Goal: Task Accomplishment & Management: Complete application form

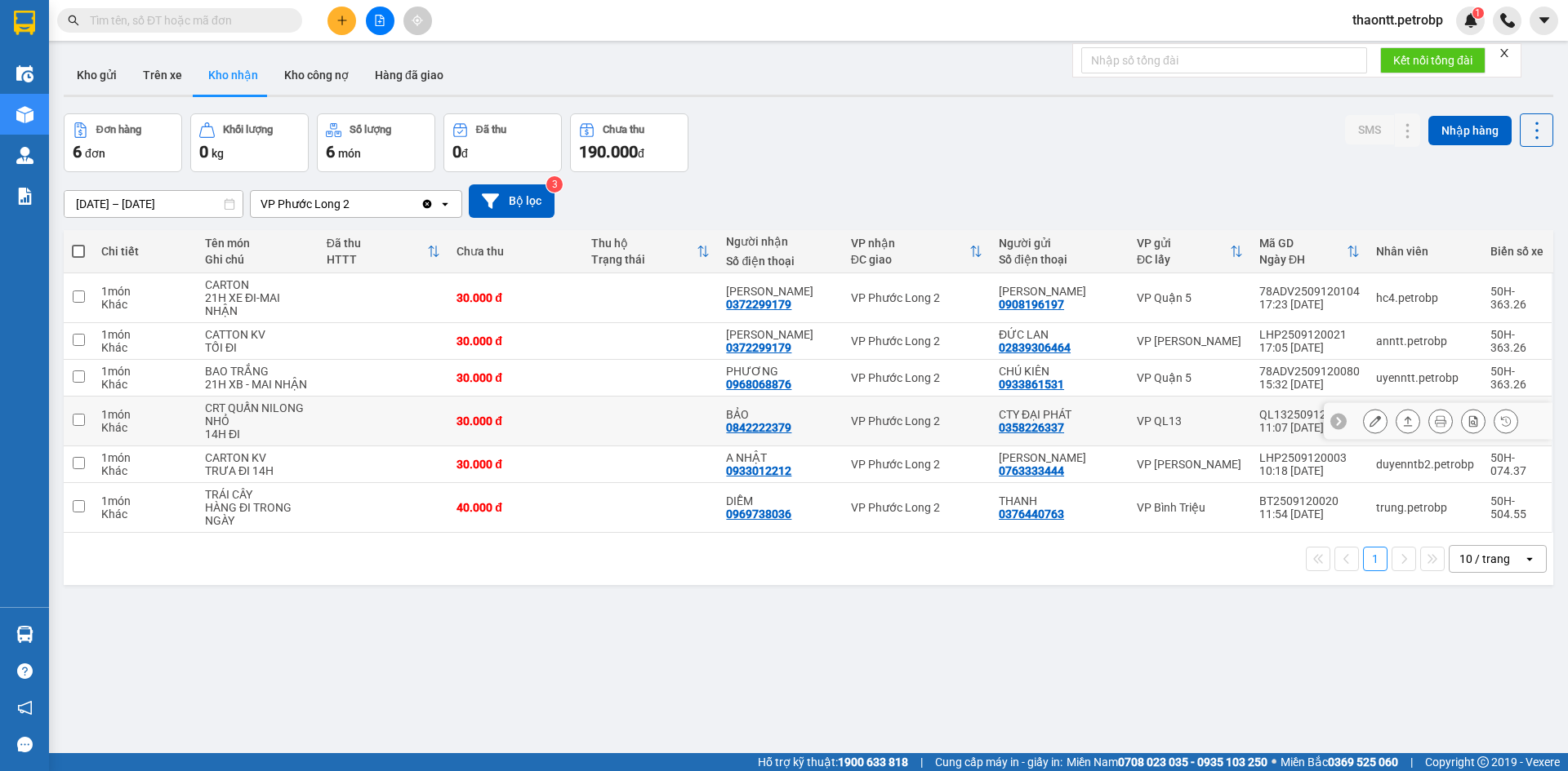
click at [705, 414] on td at bounding box center [651, 422] width 135 height 50
checkbox input "true"
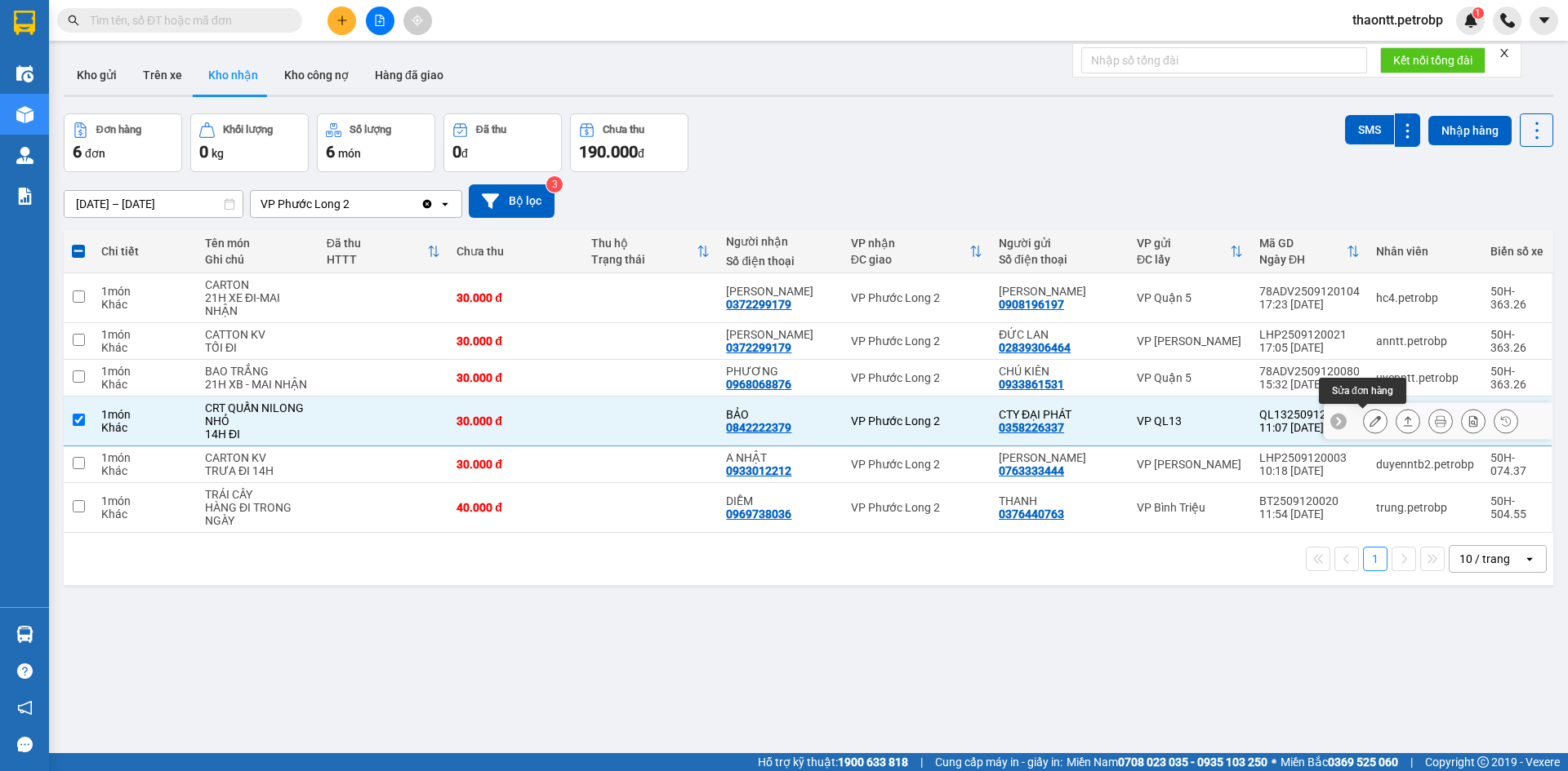
click at [1369, 421] on icon at bounding box center [1374, 421] width 11 height 11
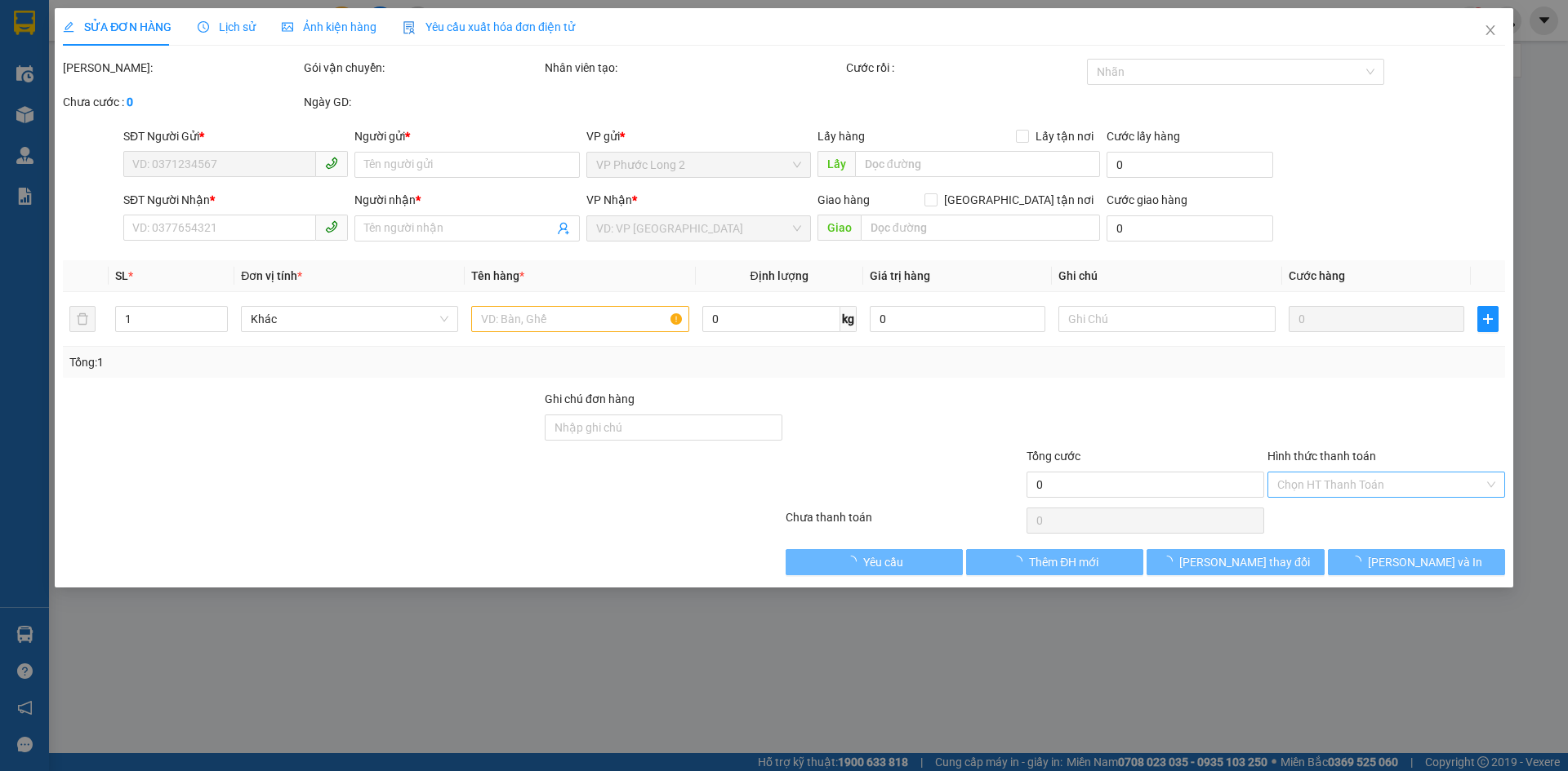
type input "0358226337"
type input "CTY ĐẠI PHÁT"
type input "0842222379"
type input "BẢO"
type input "30.000"
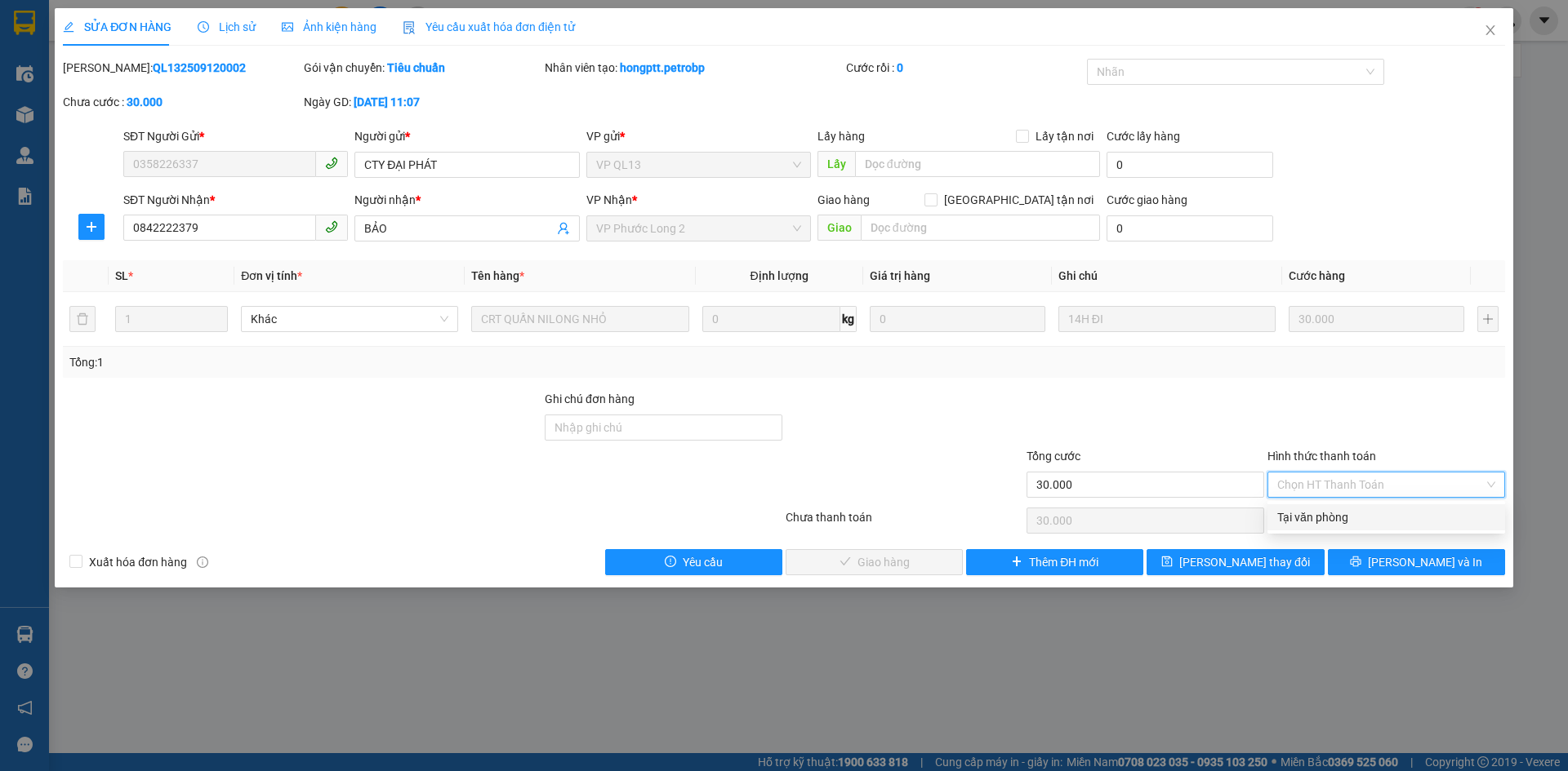
click at [1294, 505] on div "Tại văn phòng" at bounding box center [1386, 517] width 237 height 26
type input "0"
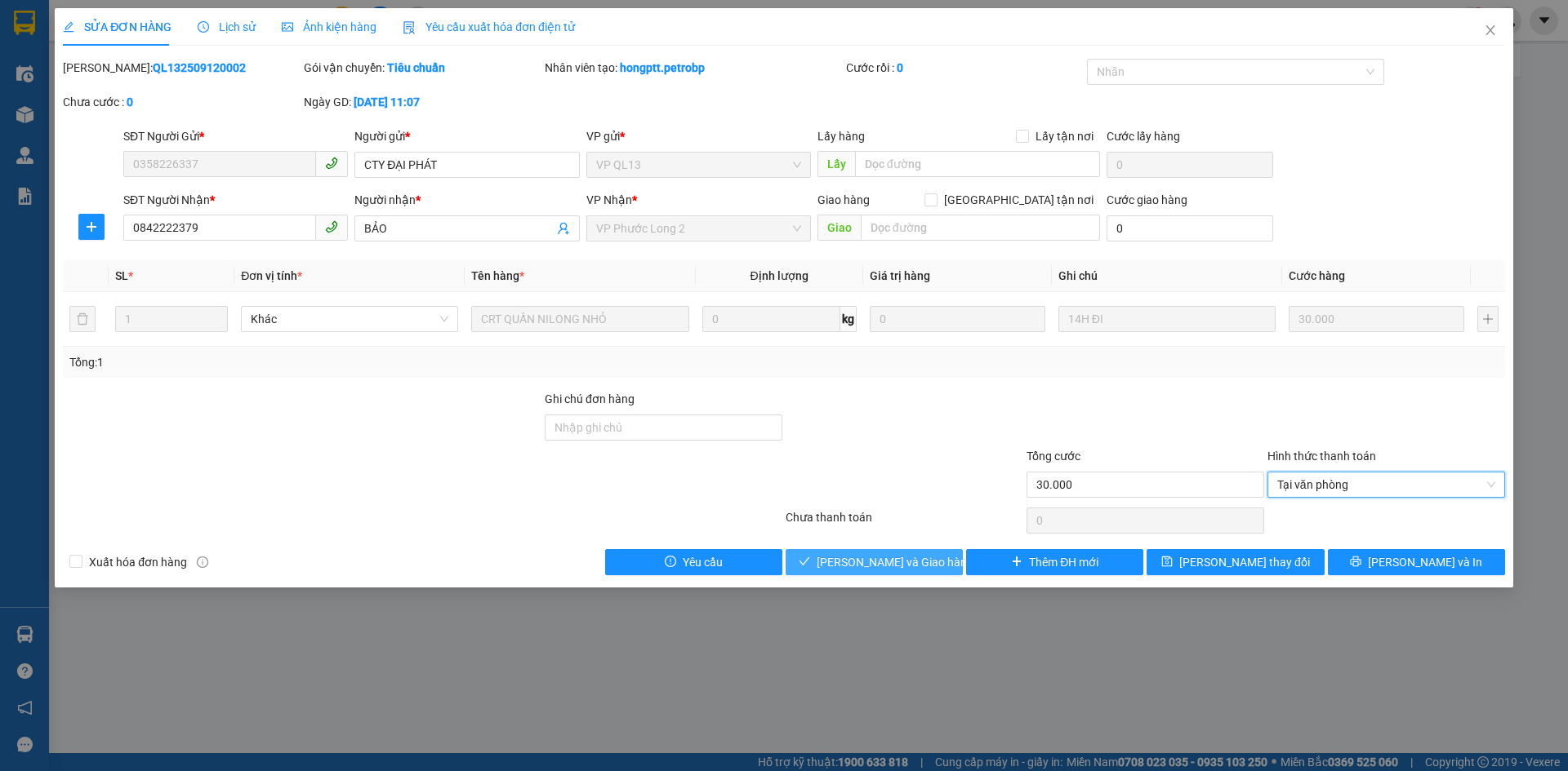
click at [886, 567] on span "[PERSON_NAME] và Giao hàng" at bounding box center [895, 562] width 157 height 18
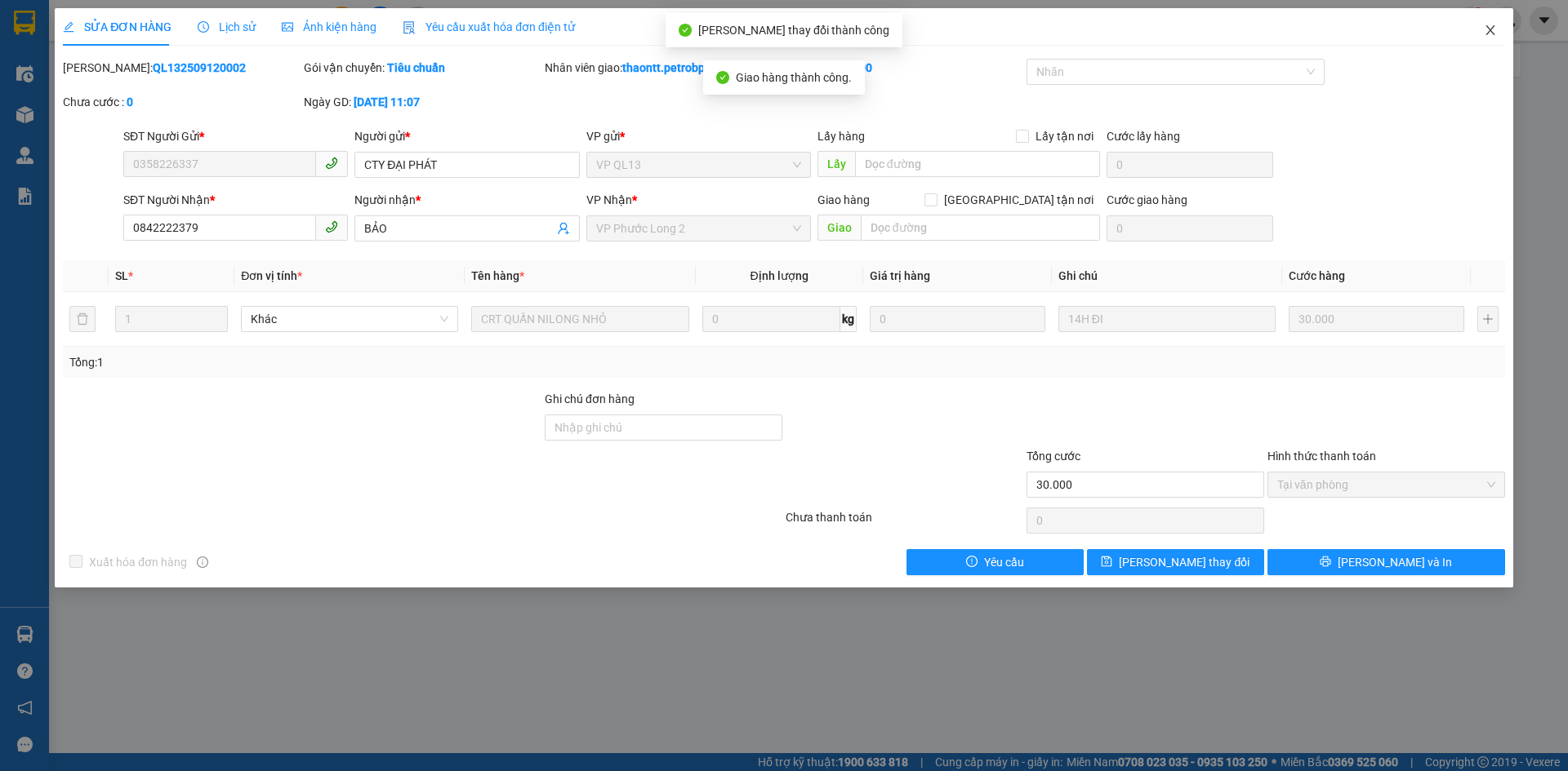
click at [1482, 33] on span "Close" at bounding box center [1490, 32] width 46 height 46
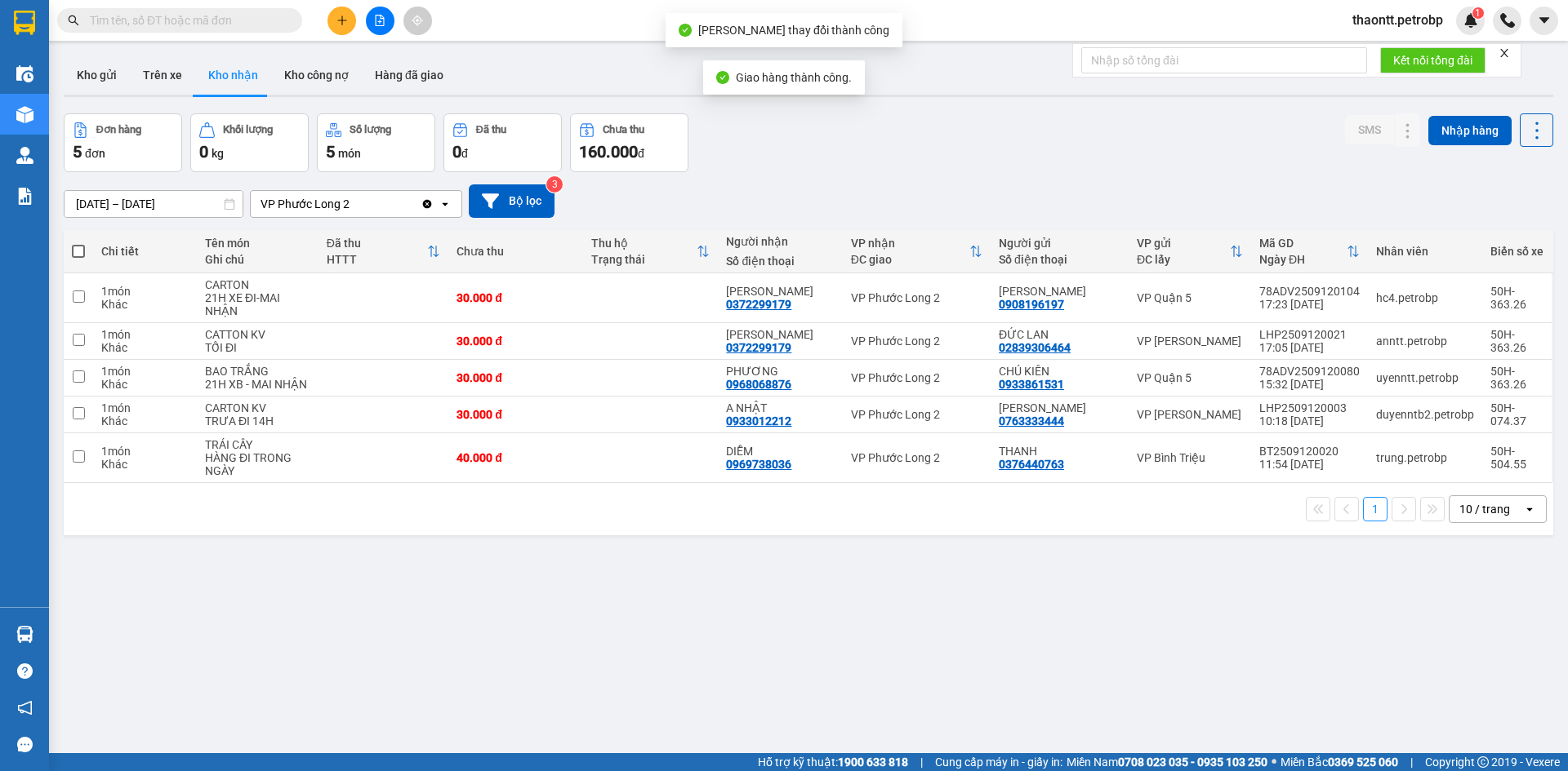
click at [994, 569] on div "ver 1.8.143 Kho gửi Trên xe Kho nhận Kho công nợ Hàng đã giao Đơn hàng 5 đơn Kh…" at bounding box center [808, 434] width 1502 height 771
